Goal: Navigation & Orientation: Find specific page/section

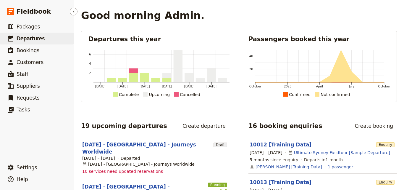
click at [46, 39] on link "​ Departures" at bounding box center [37, 39] width 74 height 12
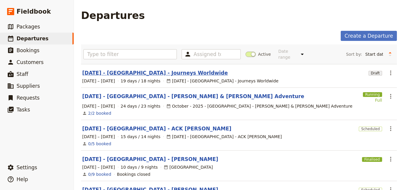
click at [133, 69] on link "[DATE] - [GEOGRAPHIC_DATA] - Journeys Worldwide" at bounding box center [155, 72] width 146 height 7
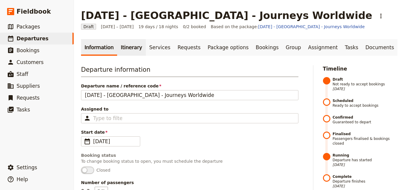
click at [136, 51] on link "Itinerary" at bounding box center [131, 47] width 28 height 17
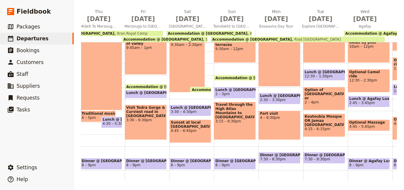
scroll to position [0, 554]
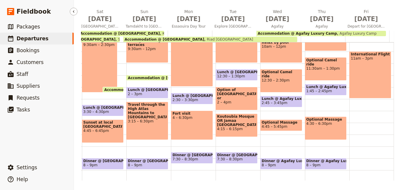
click at [40, 37] on span "Departures" at bounding box center [33, 39] width 32 height 6
